Goal: Find specific page/section

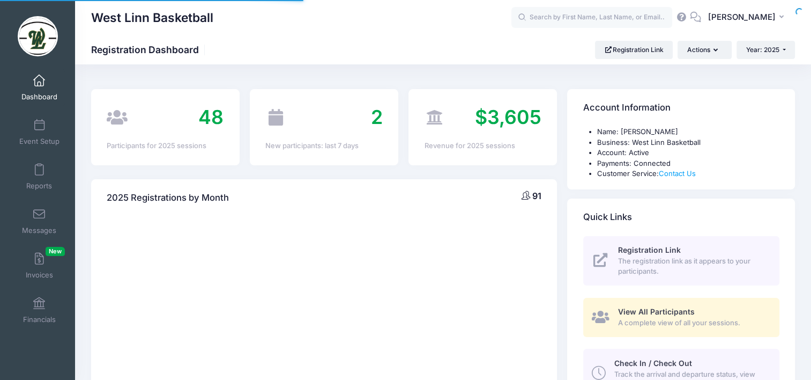
select select
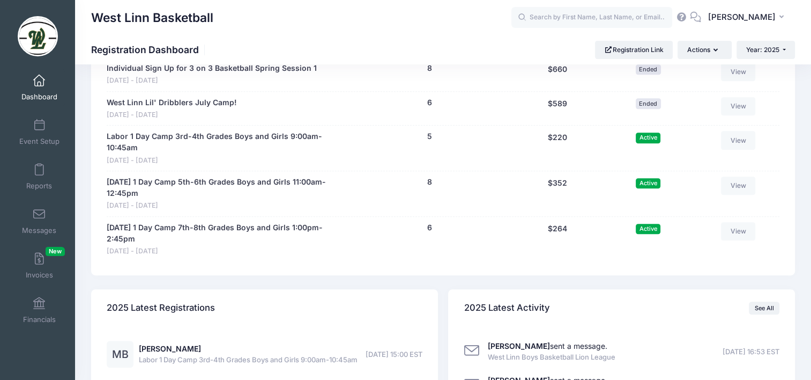
scroll to position [643, 0]
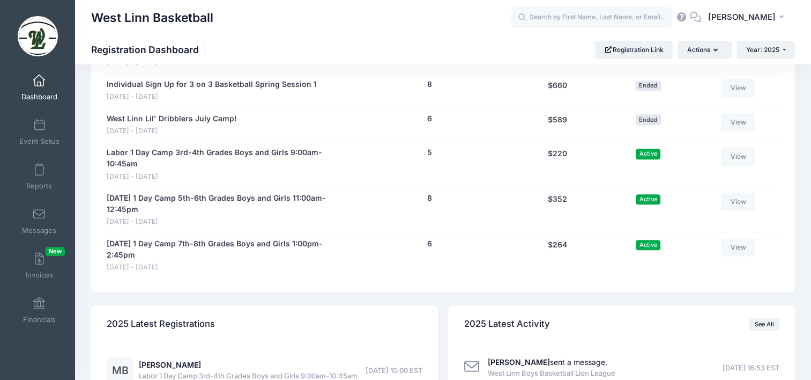
drag, startPoint x: 160, startPoint y: 152, endPoint x: 399, endPoint y: 172, distance: 239.4
click at [399, 172] on div "5 (Waitlist: 0)" at bounding box center [429, 164] width 161 height 34
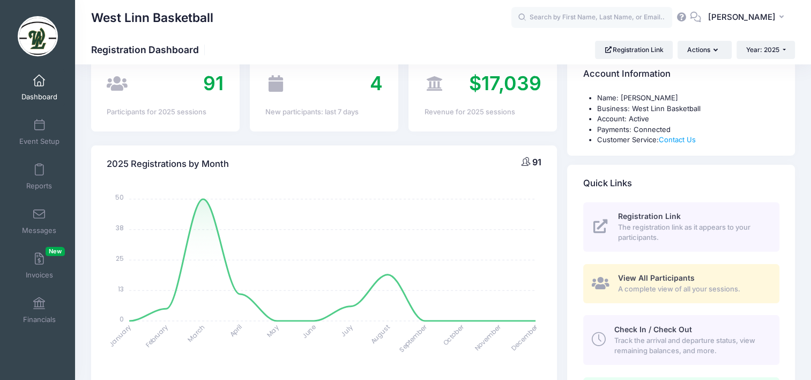
scroll to position [0, 0]
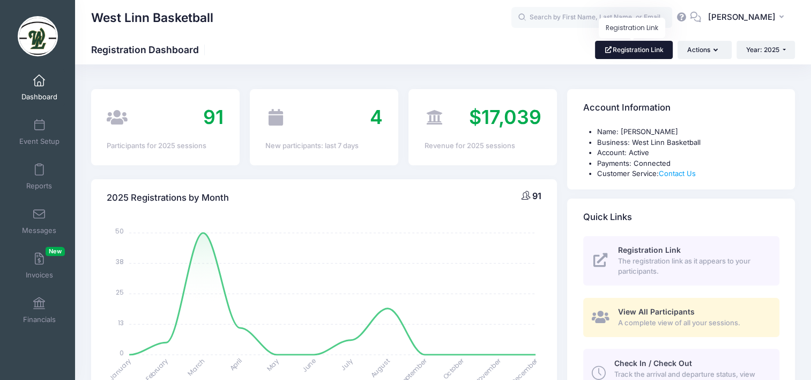
click at [624, 48] on link "Registration Link" at bounding box center [634, 50] width 78 height 18
